Goal: Transaction & Acquisition: Purchase product/service

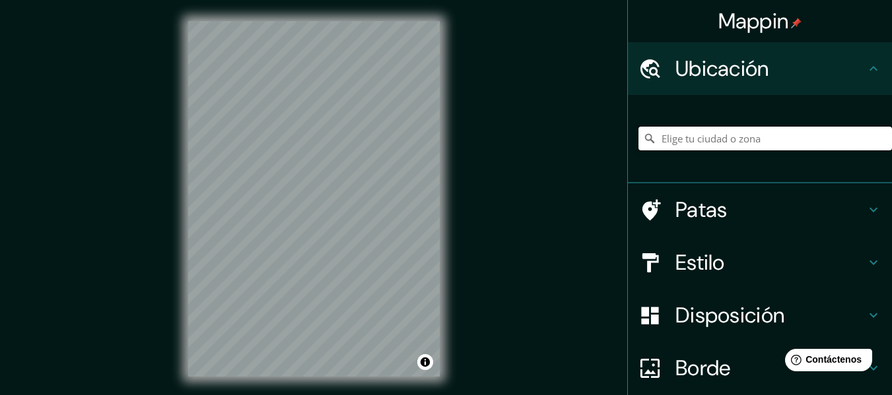
click at [767, 144] on input "Elige tu ciudad o zona" at bounding box center [764, 139] width 253 height 24
paste input "-0.7694182, -78.6266043"
type input "-0.7694182, -78.6266043"
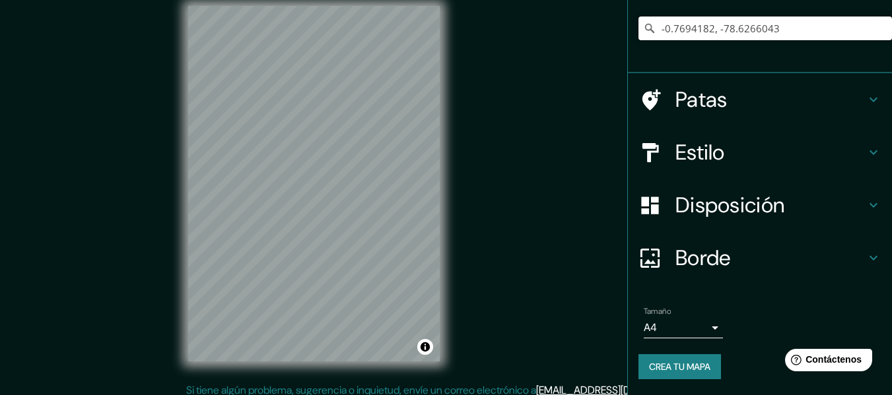
scroll to position [24, 0]
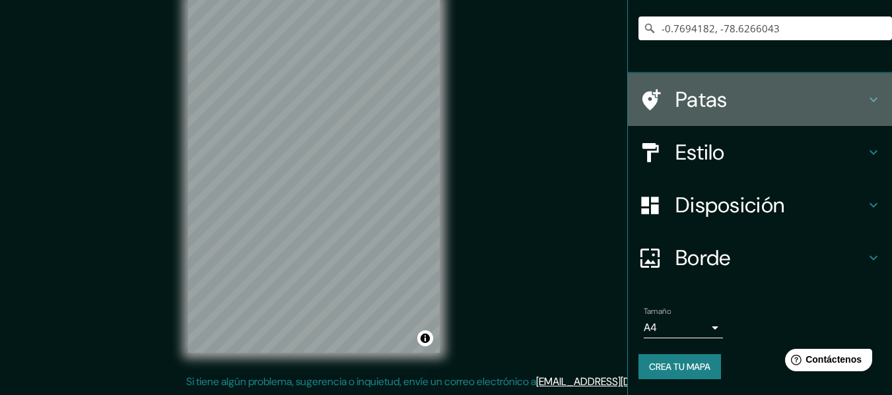
click at [719, 98] on h4 "Patas" at bounding box center [770, 99] width 190 height 26
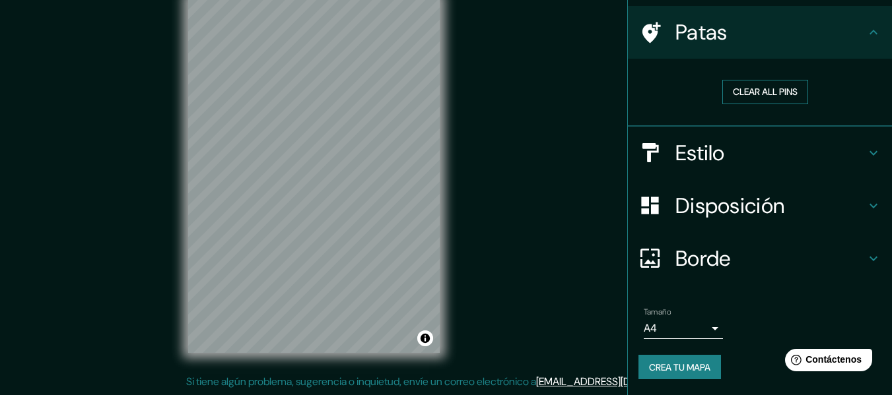
scroll to position [91, 0]
click at [703, 159] on font "Estilo" at bounding box center [699, 153] width 49 height 28
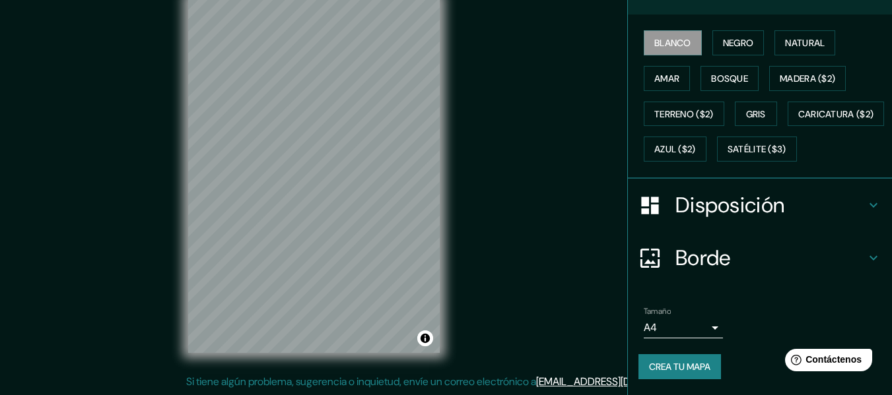
scroll to position [222, 0]
click at [649, 368] on font "Crea tu mapa" at bounding box center [679, 367] width 61 height 12
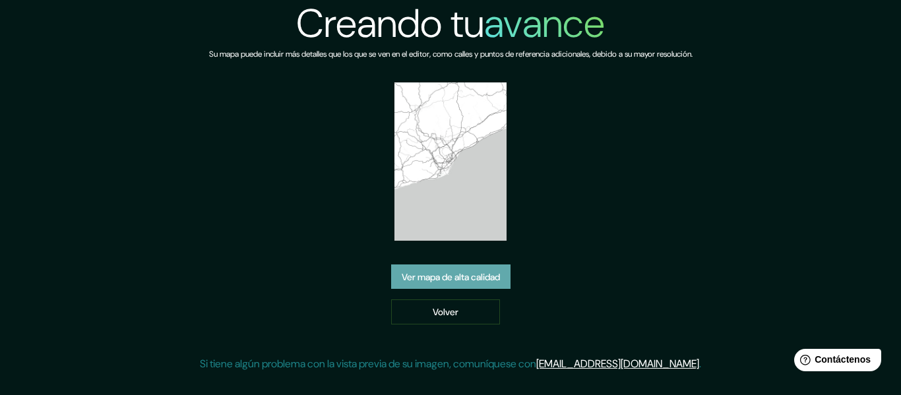
click at [495, 273] on font "Ver mapa de alta calidad" at bounding box center [451, 277] width 98 height 12
